Goal: Information Seeking & Learning: Learn about a topic

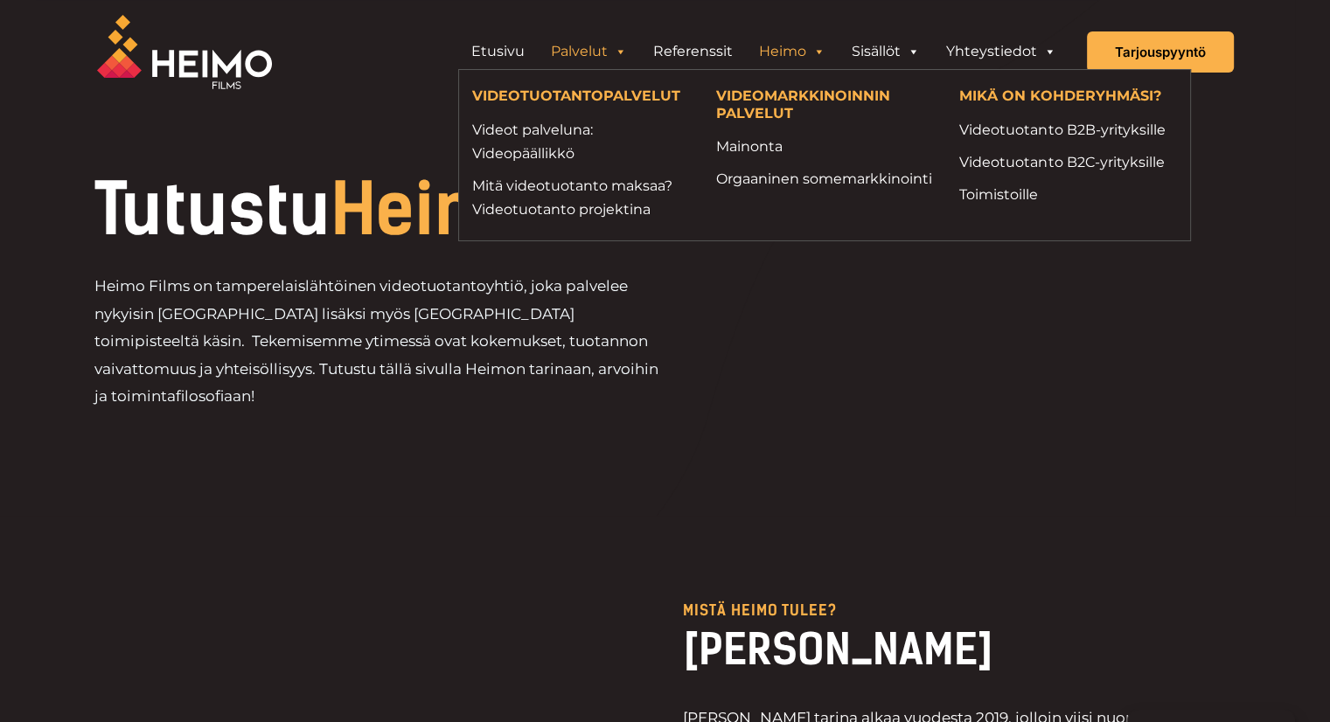
click at [592, 50] on link "Palvelut" at bounding box center [589, 51] width 102 height 35
click at [602, 179] on link "Mitä videotuotanto maksaa? Videotuotanto projektina" at bounding box center [581, 197] width 218 height 47
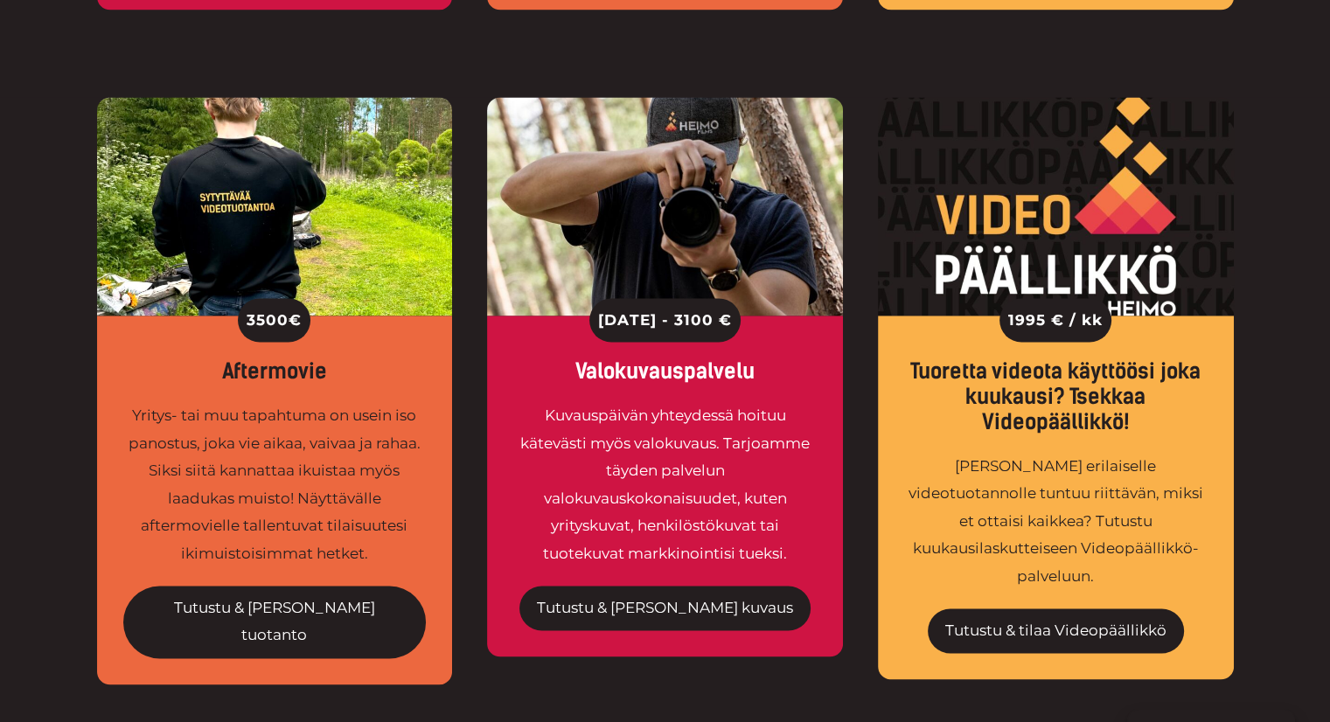
scroll to position [2711, 0]
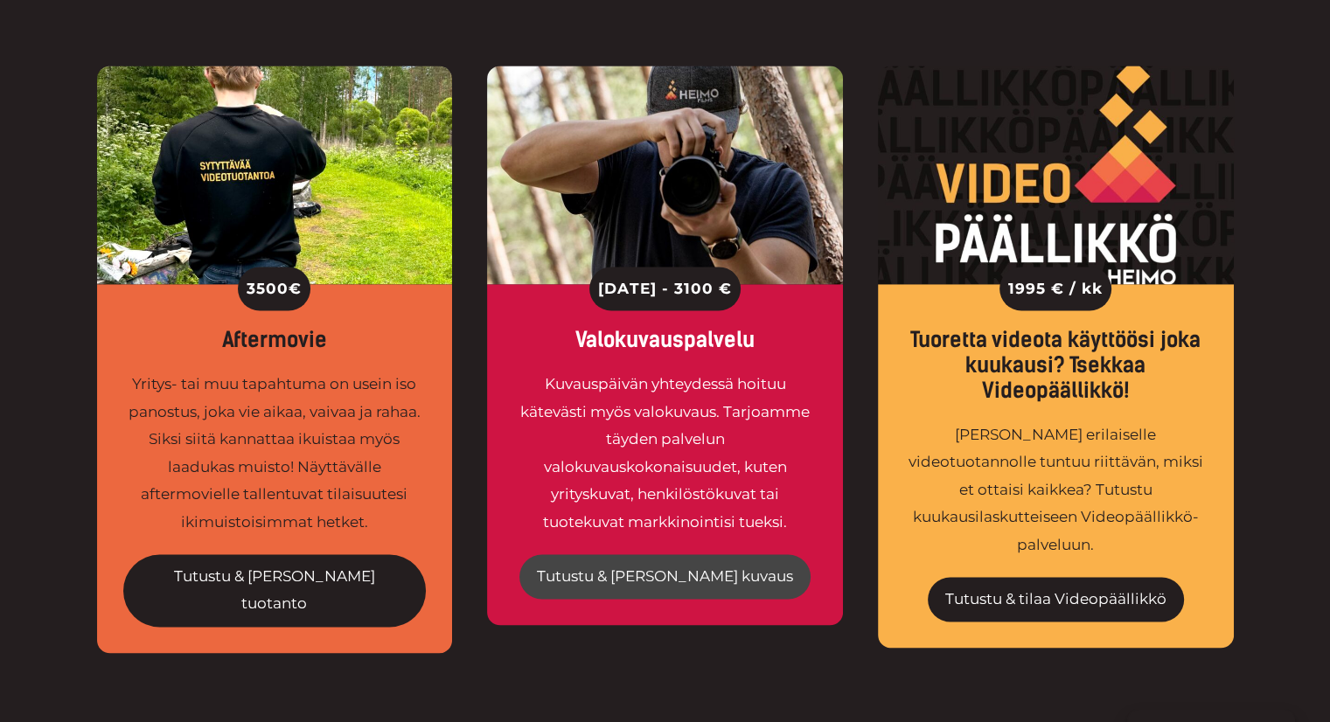
click at [592, 555] on link "Tutustu & tilaa kuvaus" at bounding box center [665, 577] width 291 height 45
